Goal: Communication & Community: Answer question/provide support

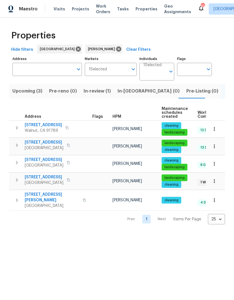
click at [68, 128] on icon "button" at bounding box center [66, 127] width 3 height 3
click at [70, 129] on button "button" at bounding box center [67, 128] width 7 height 8
click at [70, 180] on icon "button" at bounding box center [68, 179] width 3 height 3
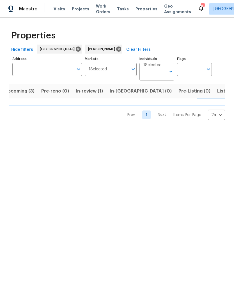
scroll to position [0, 8]
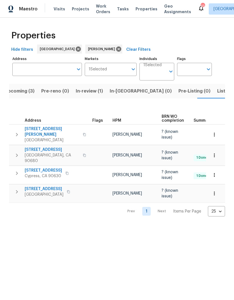
click at [67, 190] on icon "button" at bounding box center [68, 191] width 3 height 3
click at [46, 187] on span "1224 Evergreen Ave" at bounding box center [44, 189] width 39 height 6
click at [217, 93] on span "Listed (5)" at bounding box center [227, 91] width 21 height 8
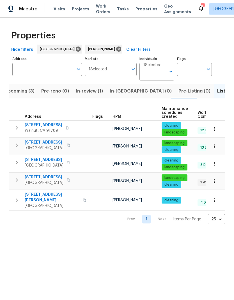
click at [53, 175] on span "15420 Olive Branch Dr" at bounding box center [44, 177] width 39 height 6
click at [45, 177] on span "15420 Olive Branch Dr" at bounding box center [44, 177] width 39 height 6
click at [50, 125] on span "19710 Quail Ridge Cir" at bounding box center [43, 125] width 37 height 6
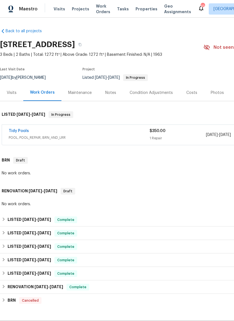
scroll to position [1, 0]
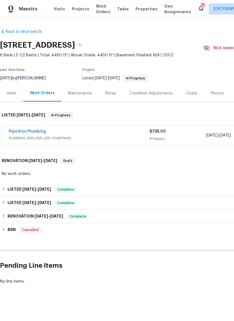
click at [29, 129] on link "Pipethon Plumbing" at bounding box center [27, 131] width 37 height 4
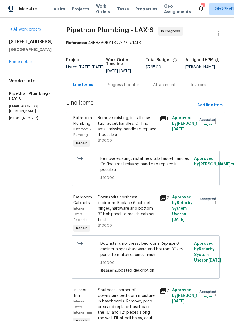
click at [131, 88] on div "Progress Updates" at bounding box center [122, 85] width 33 height 6
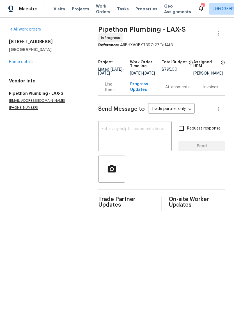
click at [138, 129] on textarea at bounding box center [134, 137] width 67 height 20
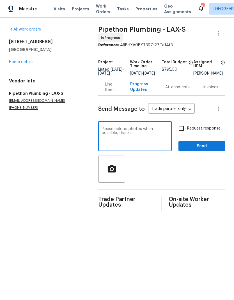
type textarea "Please upload photos when possible, thanks"
click at [179, 130] on input "Request response" at bounding box center [181, 128] width 12 height 12
checkbox input "true"
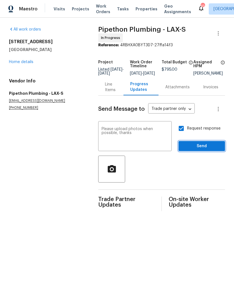
click at [192, 147] on span "Send" at bounding box center [202, 146] width 38 height 7
